Goal: Obtain resource: Obtain resource

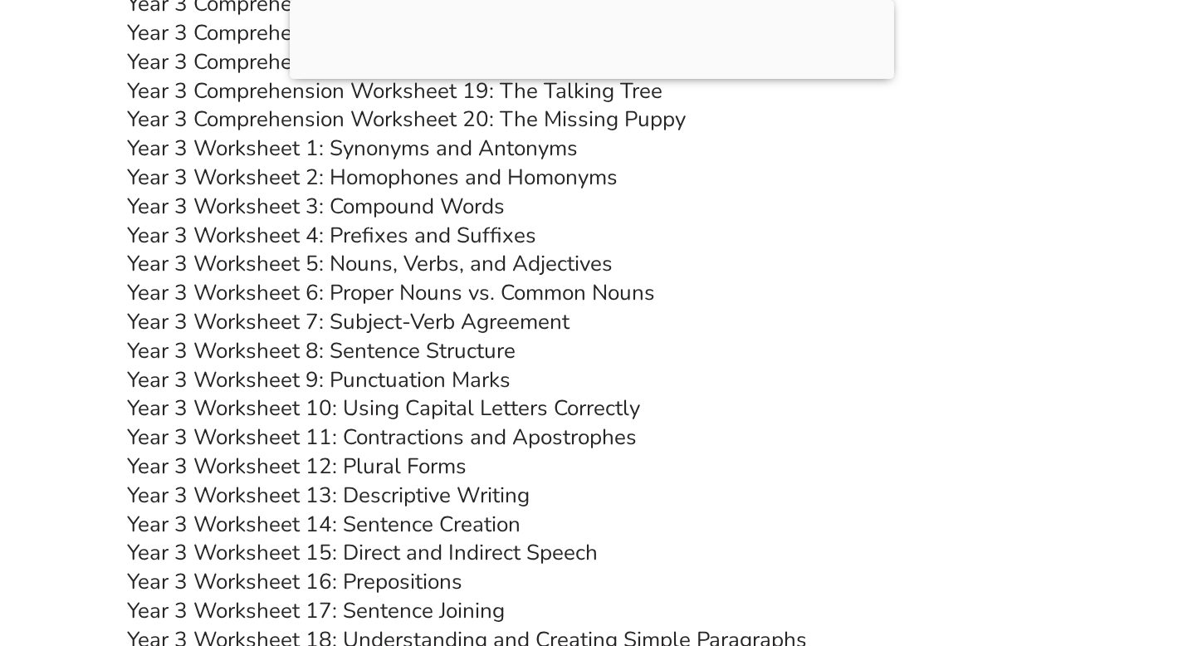
scroll to position [6565, 0]
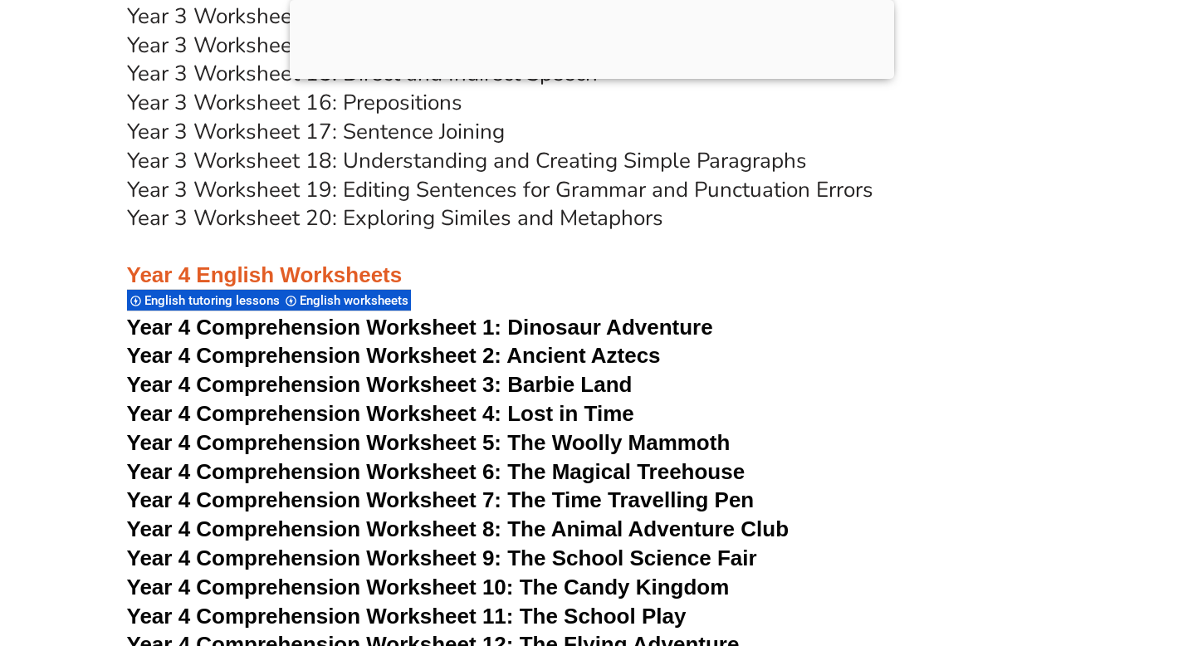
click at [592, 75] on div at bounding box center [592, 75] width 604 height 0
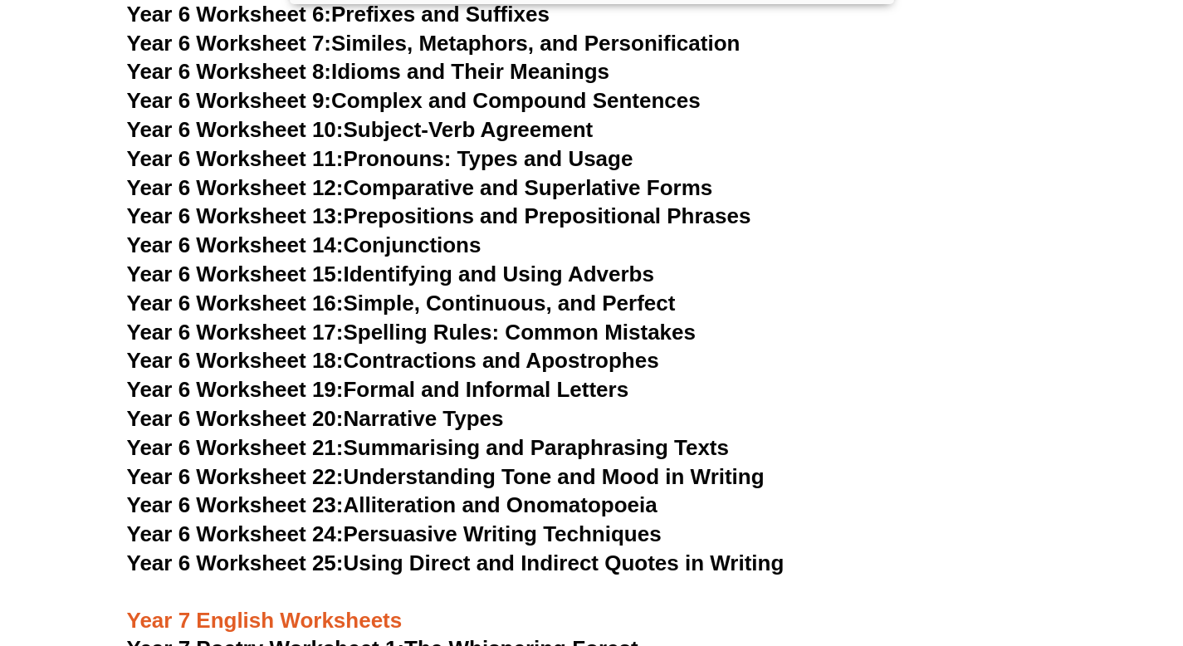
scroll to position [10002, 0]
click at [418, 549] on link "Year 6 Worksheet 25: Using Direct and Indirect Quotes in Writing" at bounding box center [455, 561] width 657 height 25
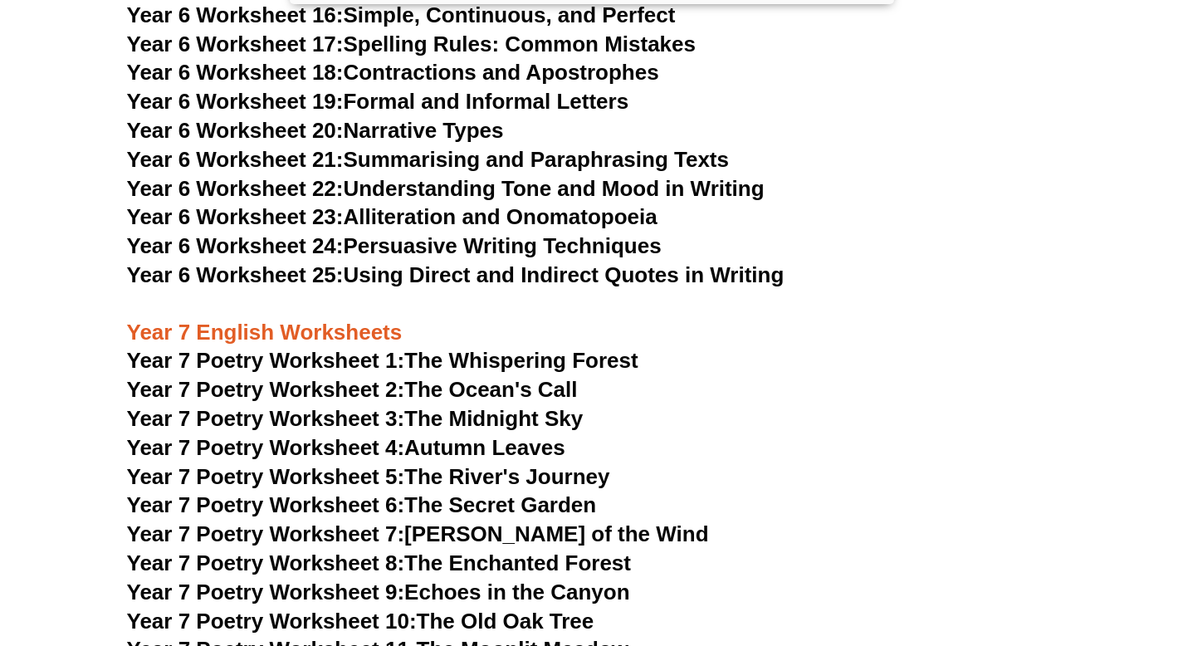
scroll to position [10291, 0]
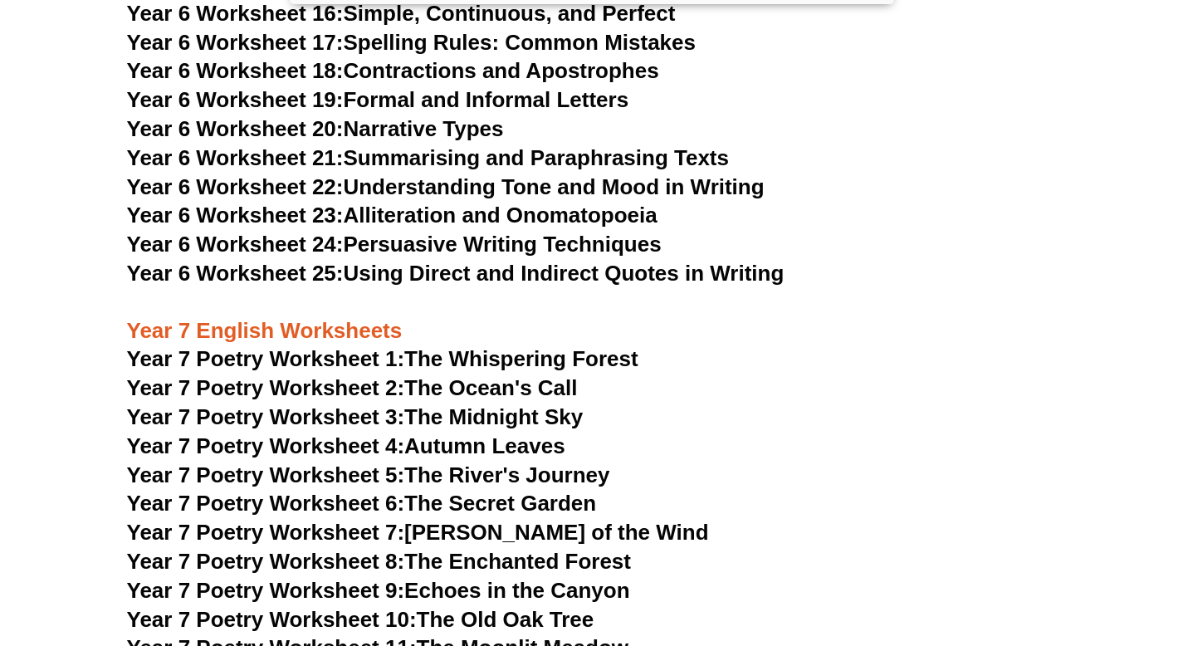
click at [475, 346] on link "Year 7 Poetry Worksheet 1: The Whispering Forest" at bounding box center [382, 358] width 511 height 25
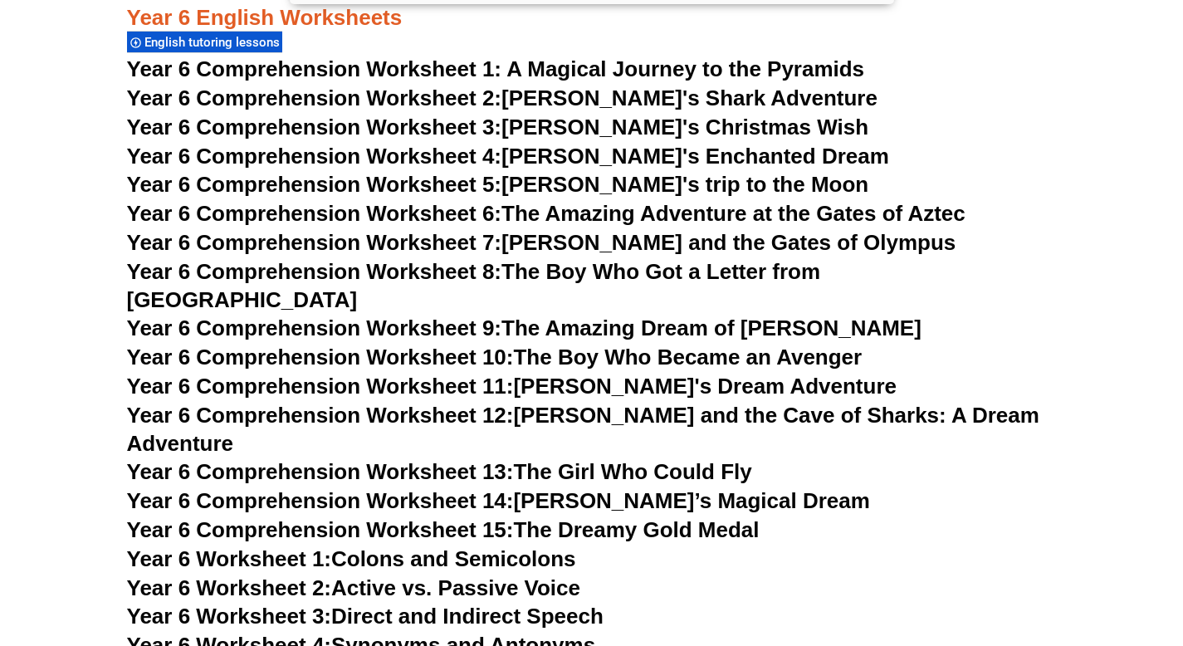
scroll to position [9305, 0]
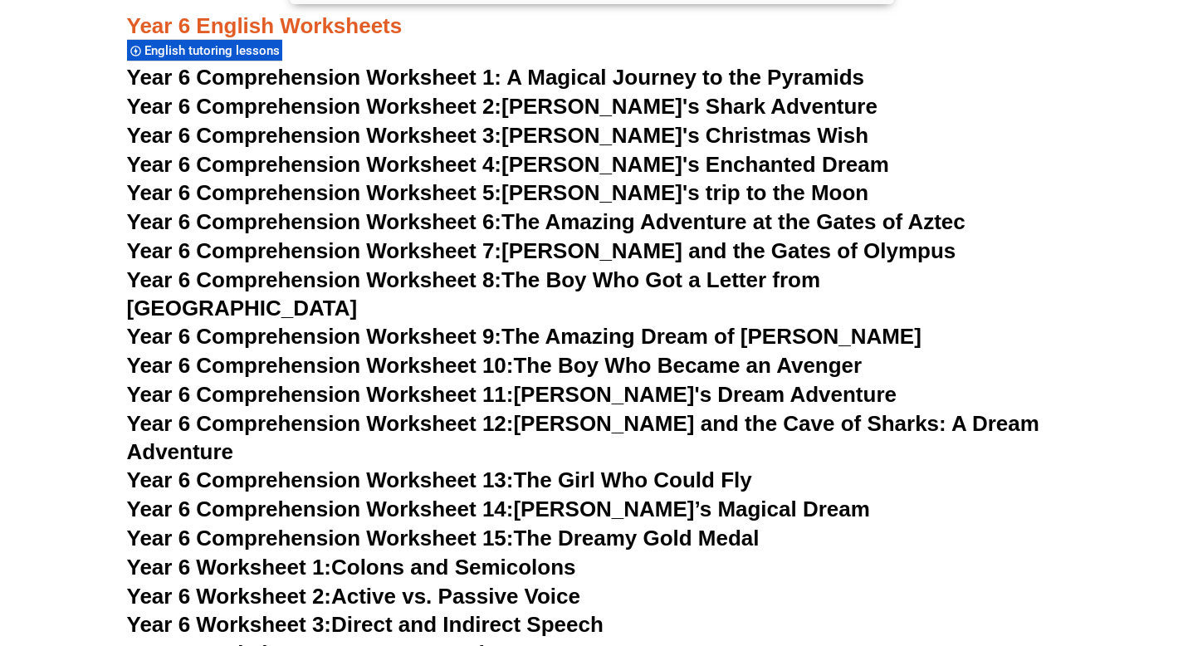
click at [670, 242] on link "Year 6 Comprehension Worksheet 7: [PERSON_NAME] and the Gates of Olympus" at bounding box center [541, 250] width 829 height 25
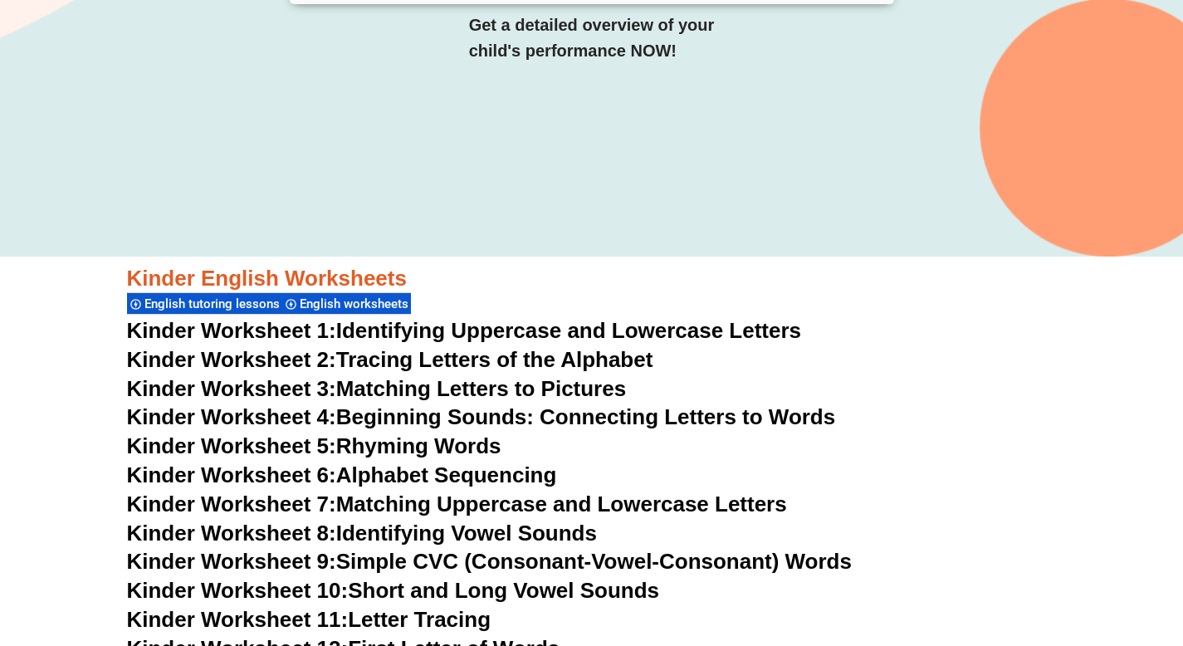
scroll to position [0, 0]
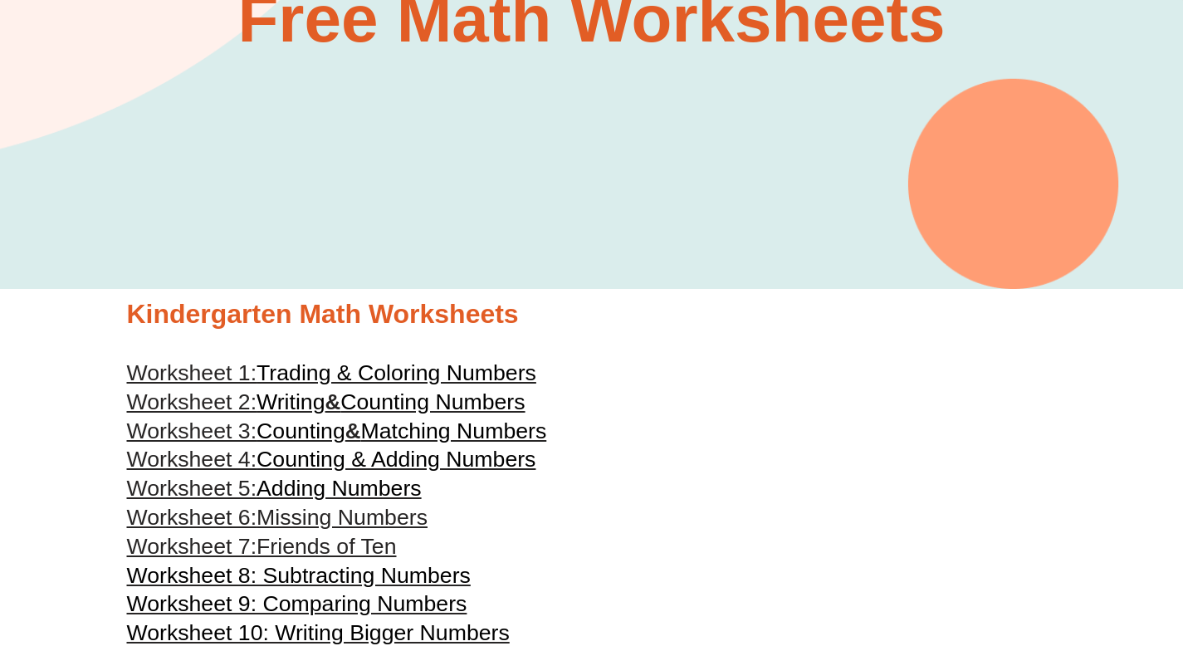
scroll to position [226, 0]
